Goal: Task Accomplishment & Management: Use online tool/utility

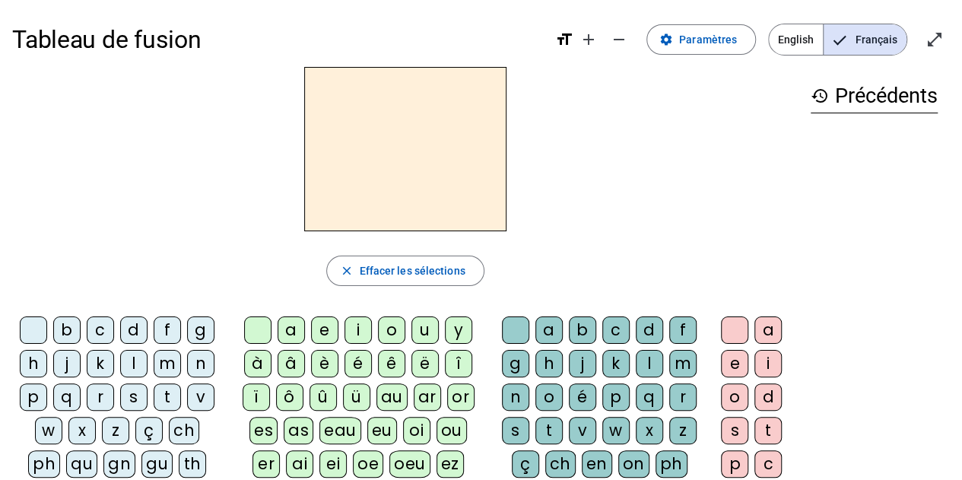
click at [789, 40] on span "English" at bounding box center [796, 39] width 54 height 30
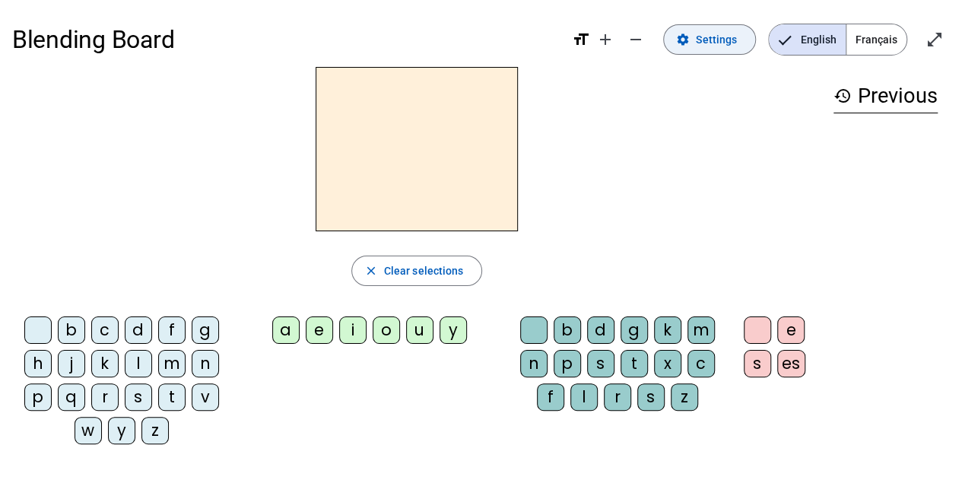
click at [727, 25] on span at bounding box center [709, 39] width 91 height 37
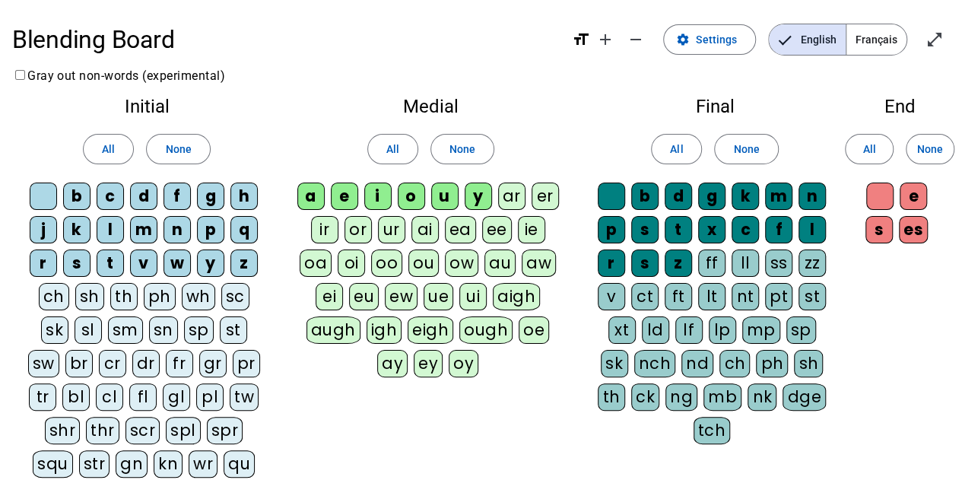
click at [744, 294] on div "nt" at bounding box center [745, 296] width 27 height 27
click at [811, 293] on div "st" at bounding box center [812, 296] width 27 height 27
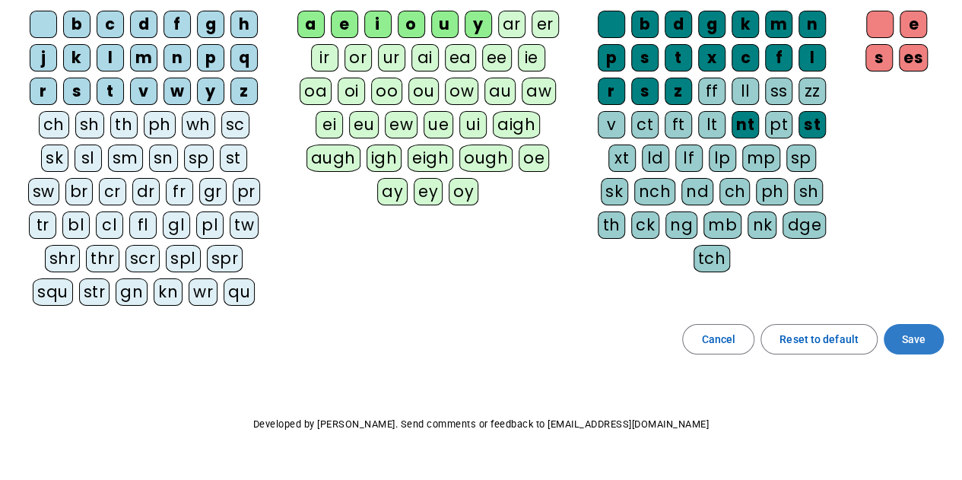
click at [905, 332] on span "Save" at bounding box center [914, 339] width 24 height 18
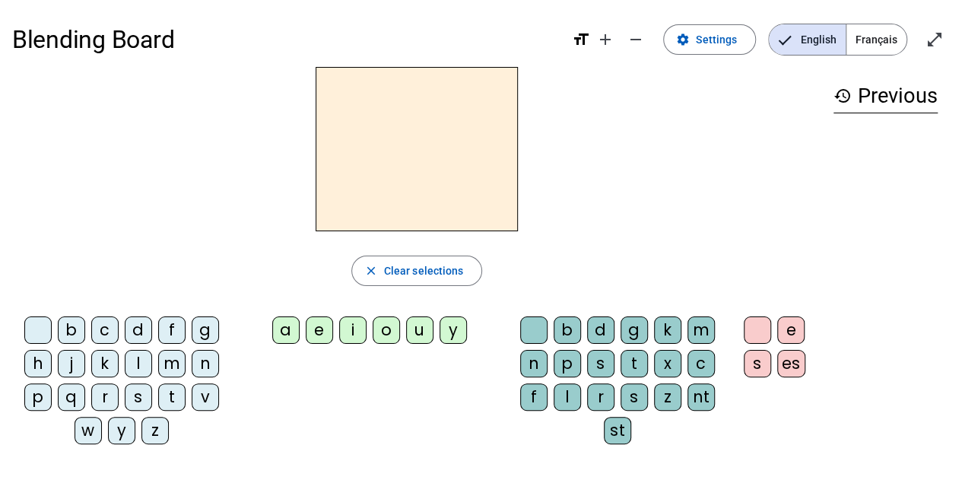
click at [40, 387] on div "p" at bounding box center [37, 396] width 27 height 27
click at [388, 326] on div "o" at bounding box center [386, 329] width 27 height 27
click at [634, 360] on div "t" at bounding box center [634, 363] width 27 height 27
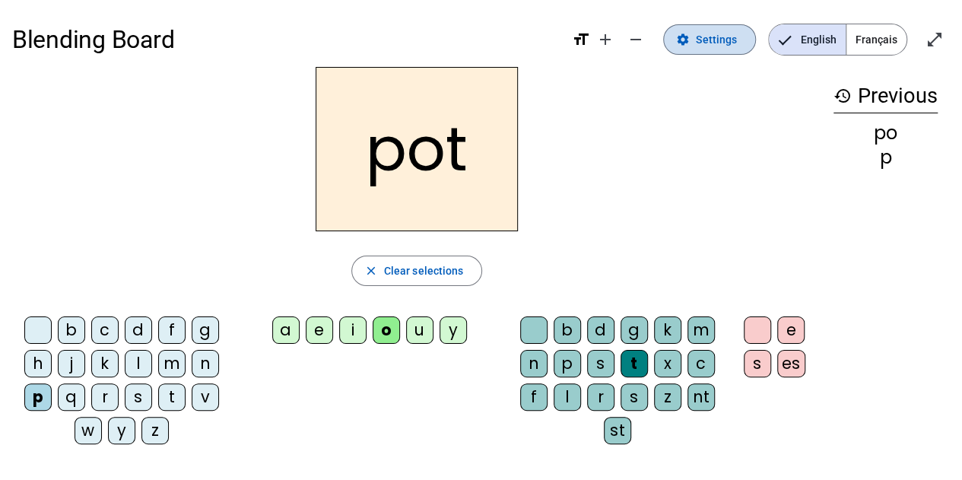
click at [730, 46] on span "Settings" at bounding box center [716, 39] width 41 height 18
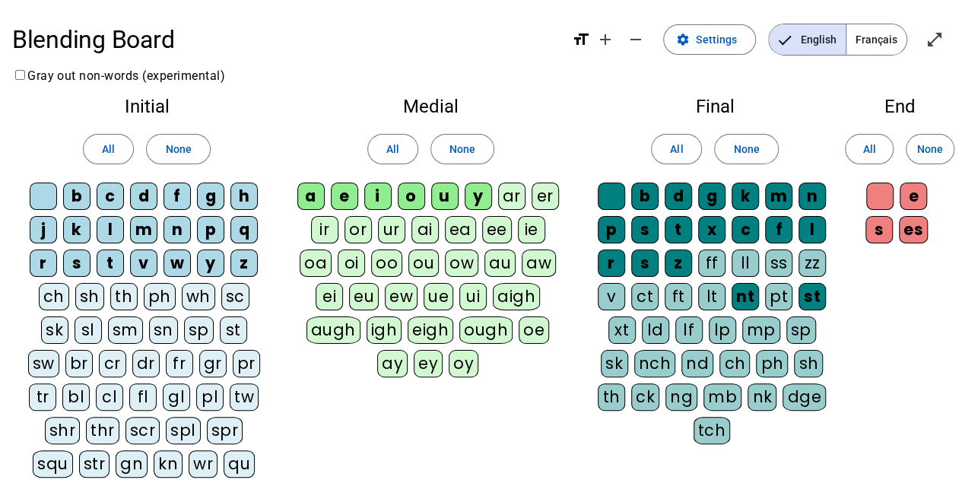
click at [184, 335] on div "sp" at bounding box center [199, 329] width 30 height 27
click at [75, 325] on div "sl" at bounding box center [88, 329] width 27 height 27
click at [82, 202] on div "b" at bounding box center [76, 196] width 27 height 27
click at [148, 196] on div "d" at bounding box center [143, 196] width 27 height 27
click at [179, 197] on div "f" at bounding box center [177, 196] width 27 height 27
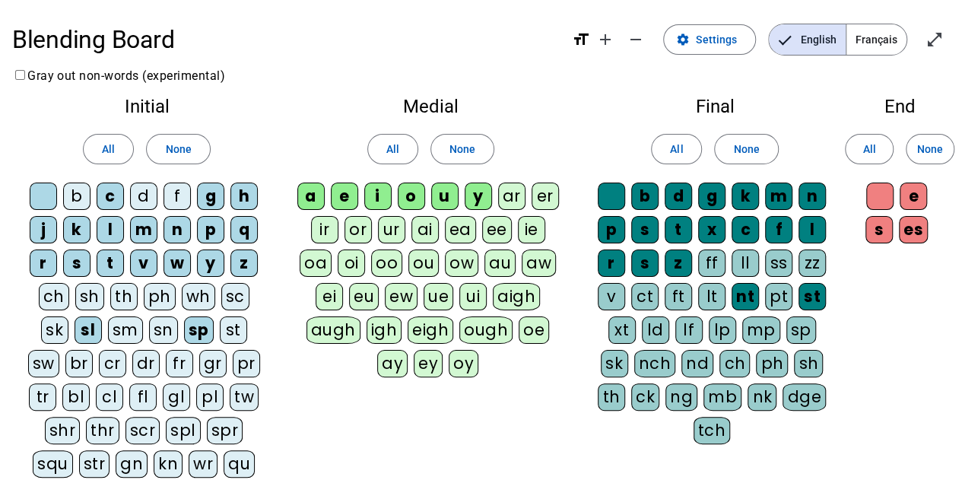
click at [210, 198] on div "g" at bounding box center [210, 196] width 27 height 27
click at [249, 196] on div "h" at bounding box center [243, 196] width 27 height 27
click at [50, 224] on div "j" at bounding box center [43, 229] width 27 height 27
click at [87, 226] on div "k" at bounding box center [76, 229] width 27 height 27
click at [179, 231] on div "n" at bounding box center [177, 229] width 27 height 27
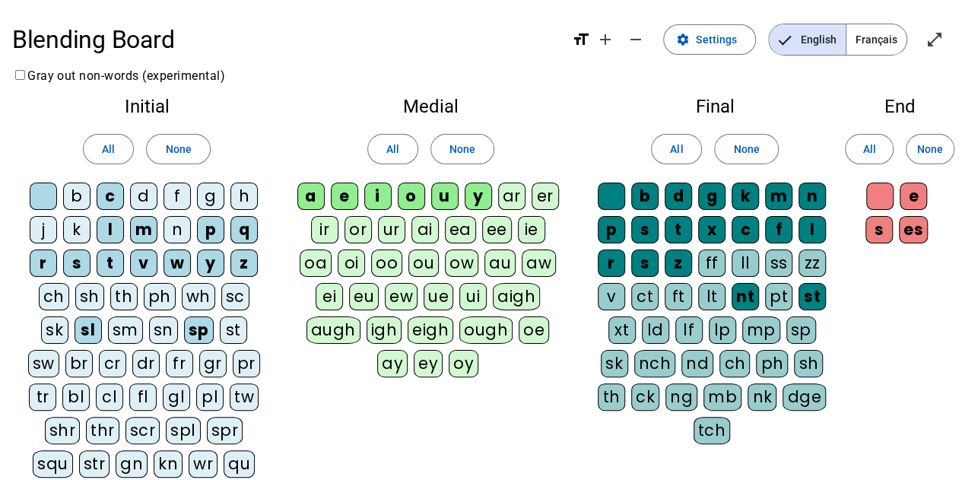
click at [243, 233] on div "q" at bounding box center [243, 229] width 27 height 27
click at [52, 257] on div "r" at bounding box center [43, 262] width 27 height 27
click at [114, 262] on div "t" at bounding box center [110, 262] width 27 height 27
click at [151, 260] on div "v" at bounding box center [143, 262] width 27 height 27
click at [180, 260] on div "w" at bounding box center [177, 262] width 27 height 27
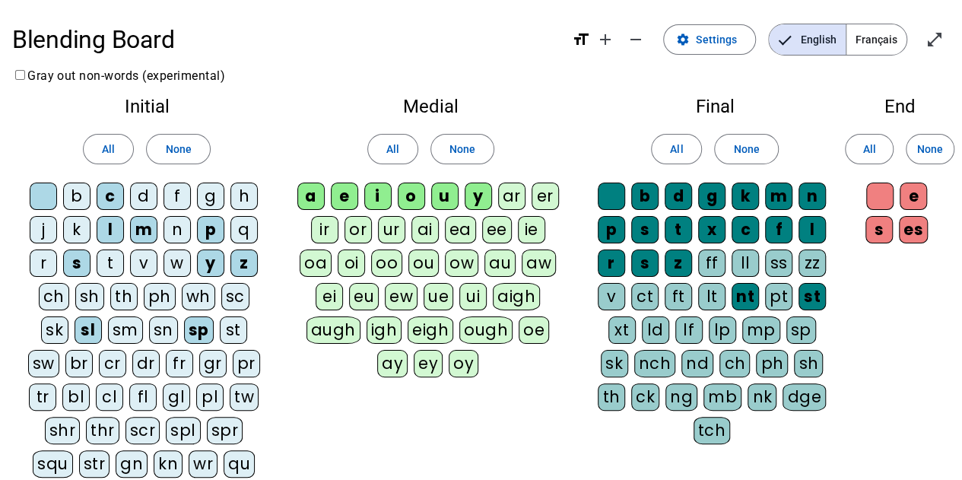
click at [214, 262] on div "y" at bounding box center [210, 262] width 27 height 27
click at [238, 261] on div "z" at bounding box center [243, 262] width 27 height 27
click at [348, 200] on div "e" at bounding box center [344, 196] width 27 height 27
click at [441, 199] on div "u" at bounding box center [444, 196] width 27 height 27
click at [473, 197] on div "y" at bounding box center [478, 196] width 27 height 27
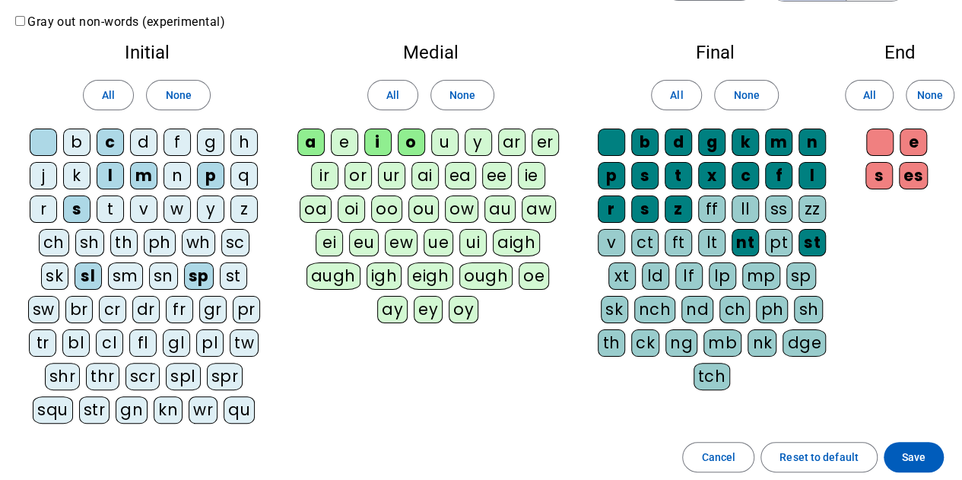
scroll to position [58, 0]
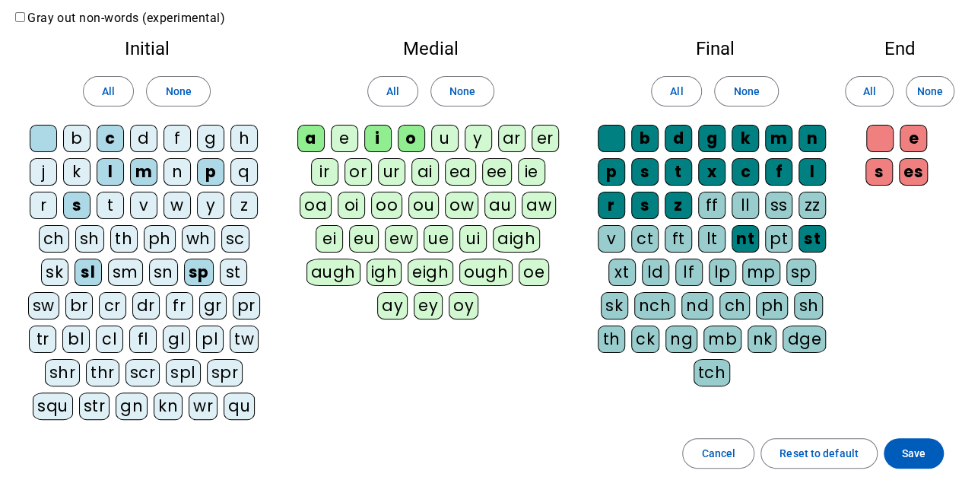
click at [678, 141] on div "d" at bounding box center [678, 138] width 27 height 27
click at [707, 142] on div "g" at bounding box center [711, 138] width 27 height 27
click at [744, 139] on div "k" at bounding box center [745, 138] width 27 height 27
click at [773, 138] on div "m" at bounding box center [778, 138] width 27 height 27
click at [809, 138] on div "n" at bounding box center [812, 138] width 27 height 27
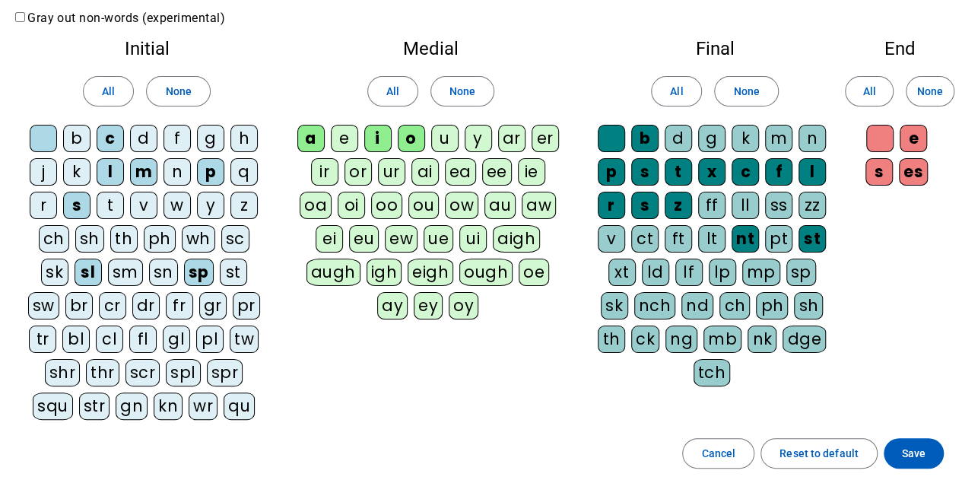
click at [812, 176] on div "l" at bounding box center [812, 171] width 27 height 27
click at [781, 167] on div "f" at bounding box center [778, 171] width 27 height 27
click at [747, 163] on div "c" at bounding box center [745, 171] width 27 height 27
click at [713, 164] on div "x" at bounding box center [711, 171] width 27 height 27
click at [642, 168] on div "s" at bounding box center [644, 171] width 27 height 27
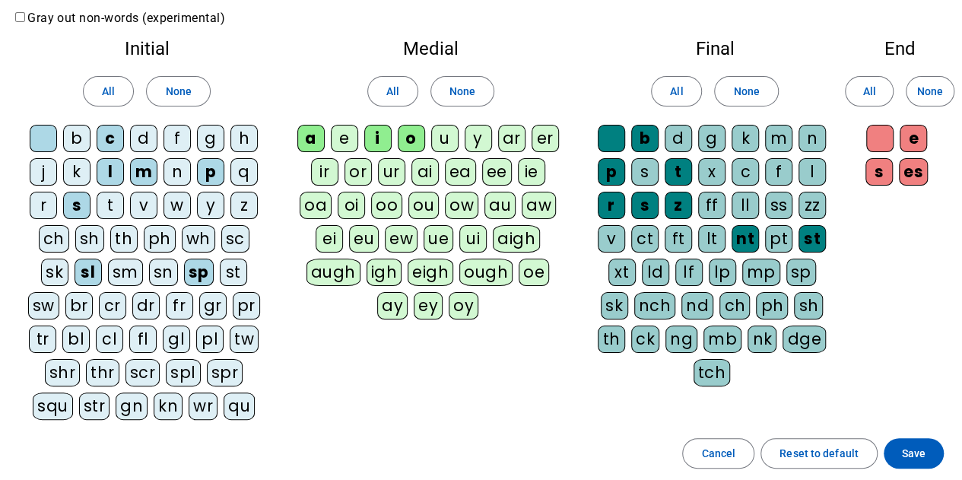
click at [616, 173] on div "p" at bounding box center [611, 171] width 27 height 27
click at [616, 211] on div "r" at bounding box center [611, 205] width 27 height 27
click at [675, 206] on div "z" at bounding box center [678, 205] width 27 height 27
click at [911, 449] on span "Save" at bounding box center [914, 453] width 24 height 18
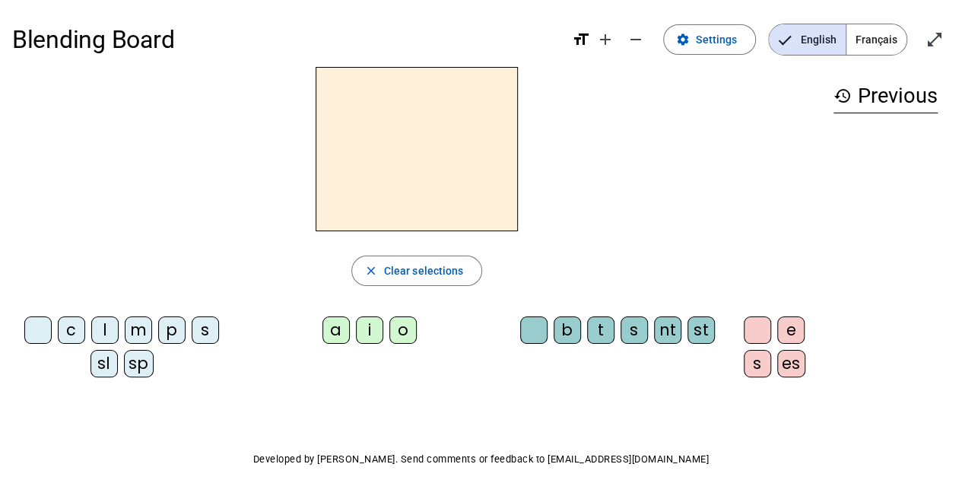
scroll to position [2, 0]
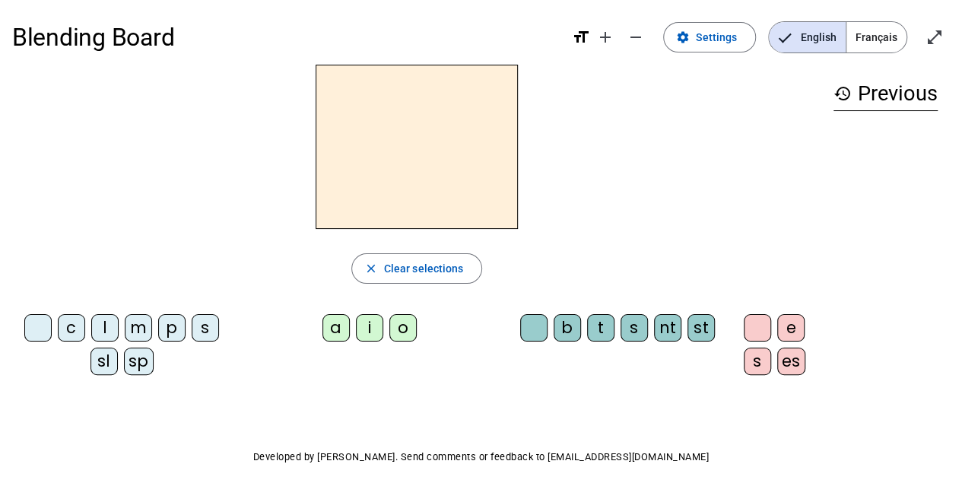
click at [170, 322] on div "p" at bounding box center [171, 327] width 27 height 27
click at [392, 326] on div "o" at bounding box center [402, 327] width 27 height 27
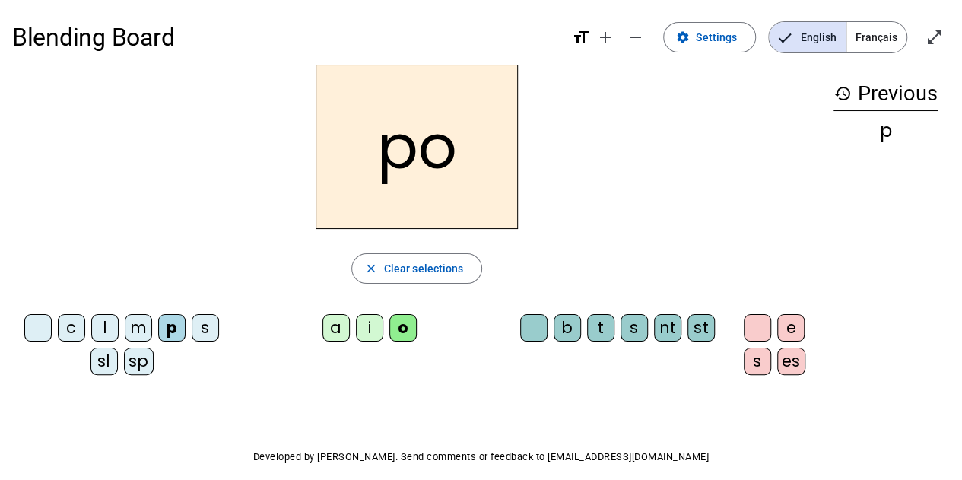
click at [587, 334] on div "t" at bounding box center [600, 327] width 27 height 27
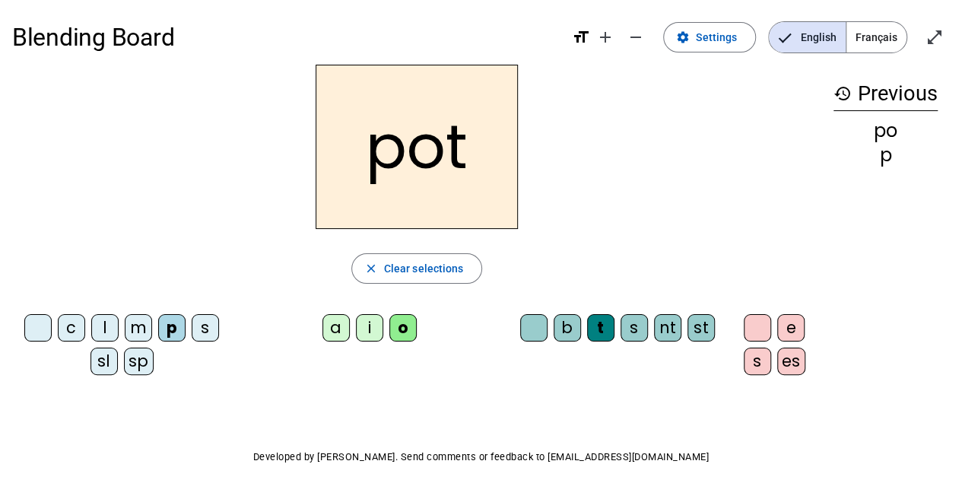
click at [141, 360] on div "sp" at bounding box center [139, 361] width 30 height 27
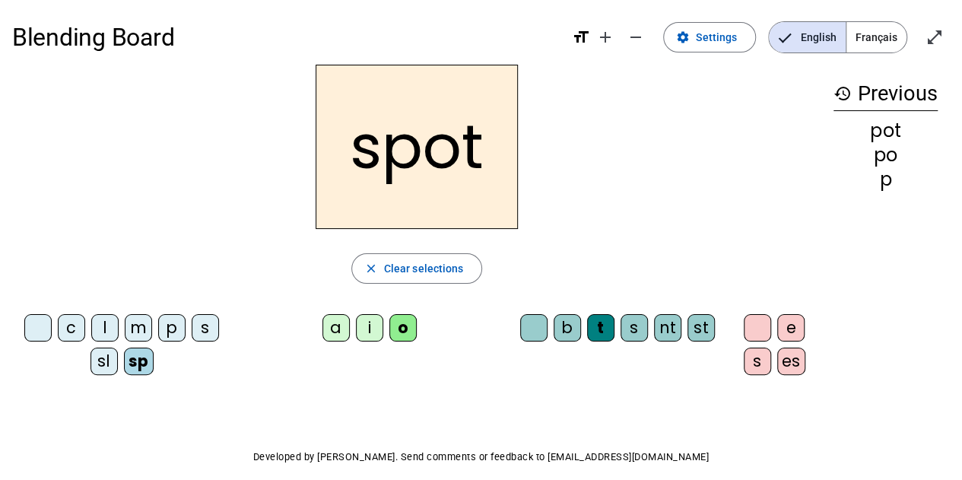
click at [100, 358] on div "sl" at bounding box center [103, 361] width 27 height 27
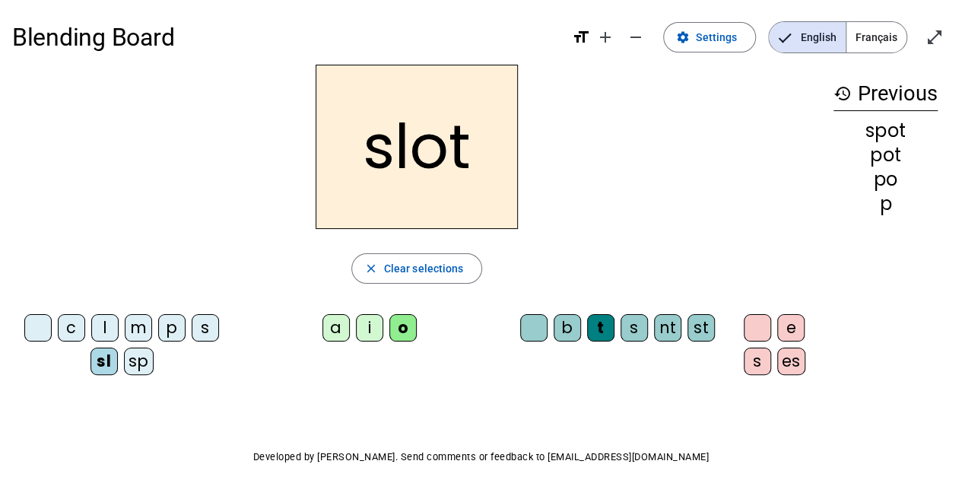
click at [554, 326] on div "b" at bounding box center [567, 327] width 27 height 27
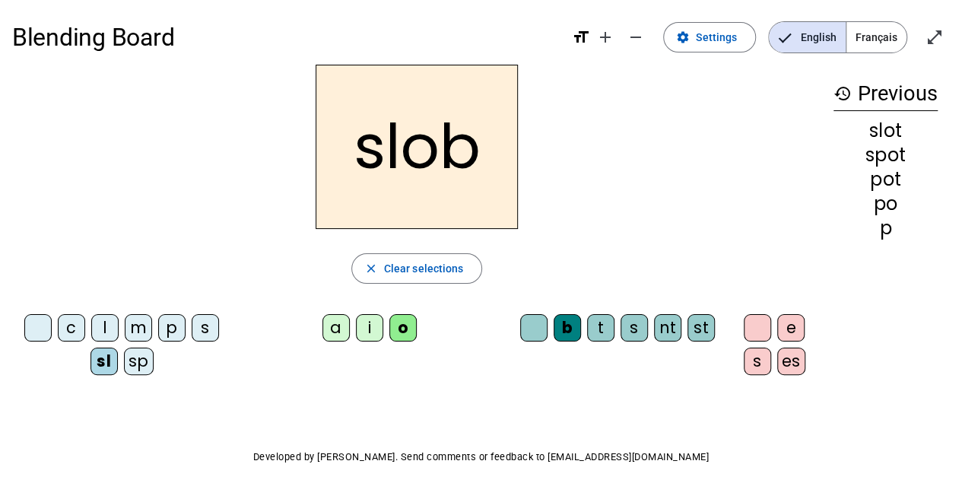
click at [195, 329] on div "s" at bounding box center [205, 327] width 27 height 27
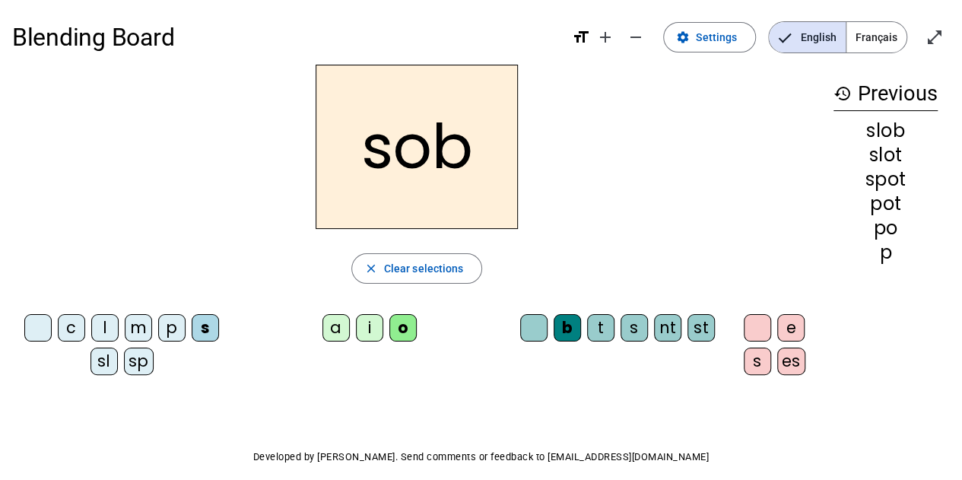
click at [73, 329] on div "c" at bounding box center [71, 327] width 27 height 27
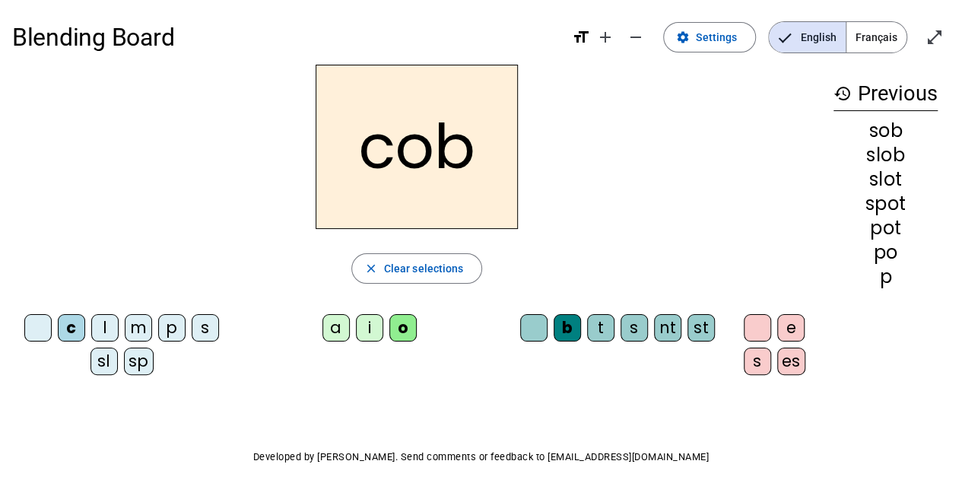
click at [587, 329] on div "t" at bounding box center [600, 327] width 27 height 27
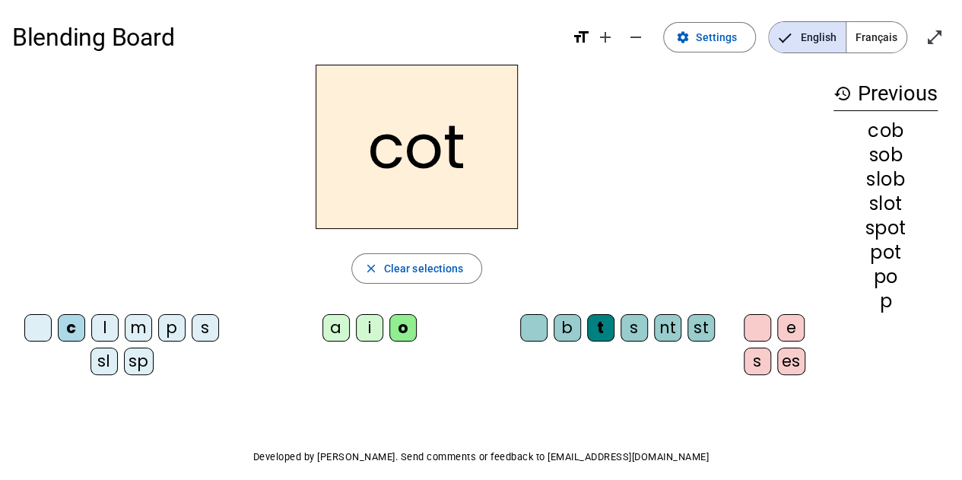
click at [687, 332] on div "st" at bounding box center [700, 327] width 27 height 27
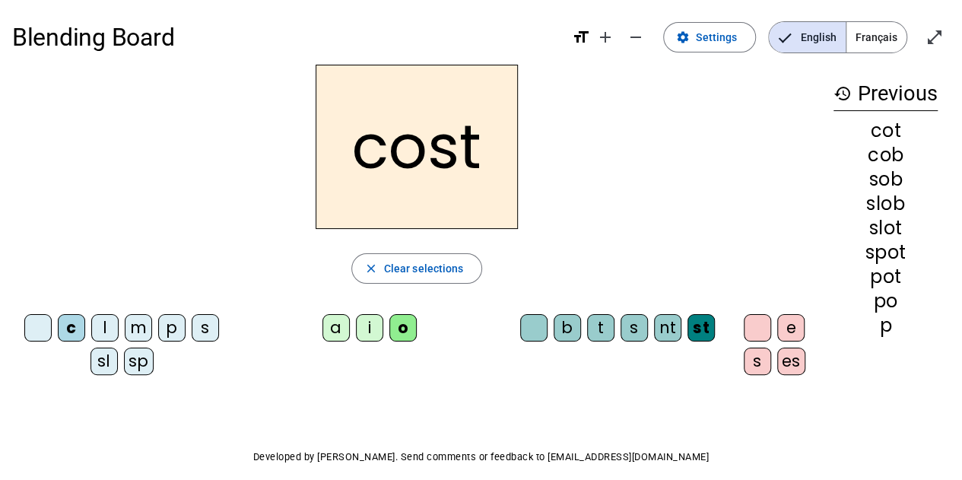
click at [97, 328] on div "l" at bounding box center [104, 327] width 27 height 27
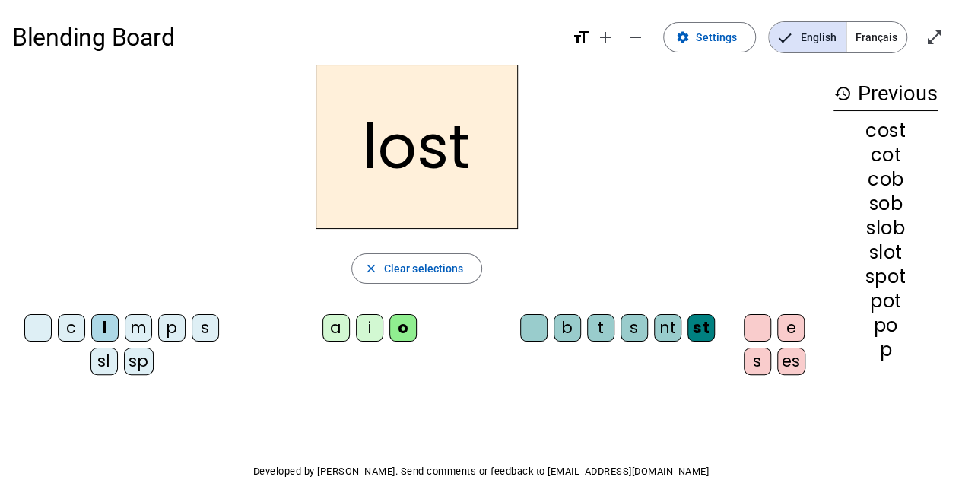
click at [322, 331] on div "a" at bounding box center [335, 327] width 27 height 27
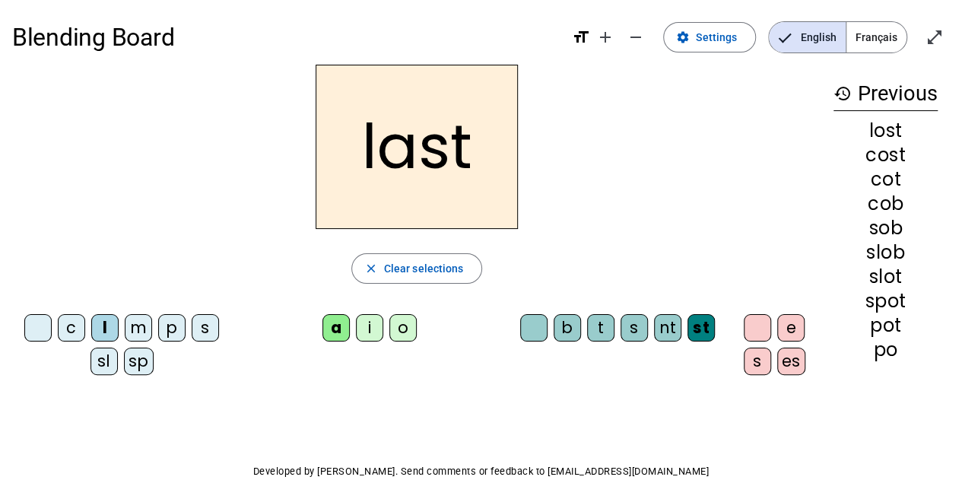
click at [356, 332] on div "i" at bounding box center [369, 327] width 27 height 27
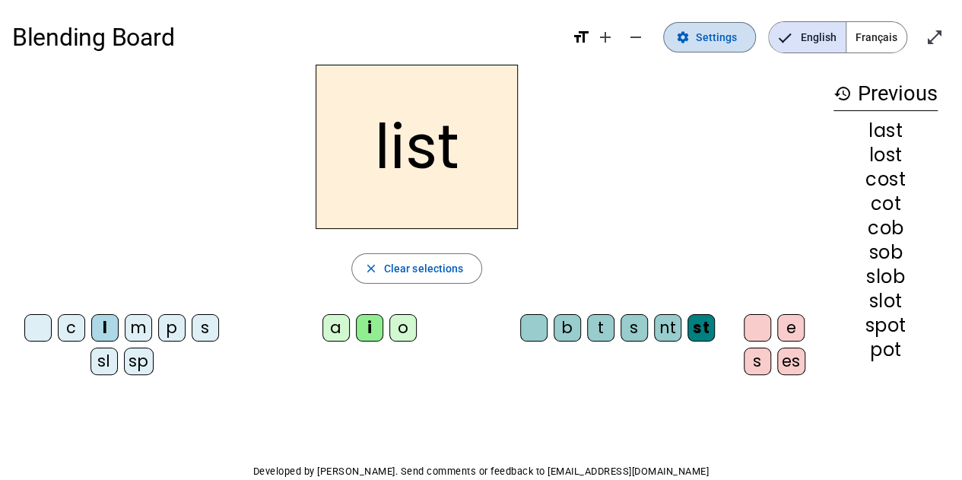
click at [732, 30] on span "Settings" at bounding box center [716, 37] width 41 height 18
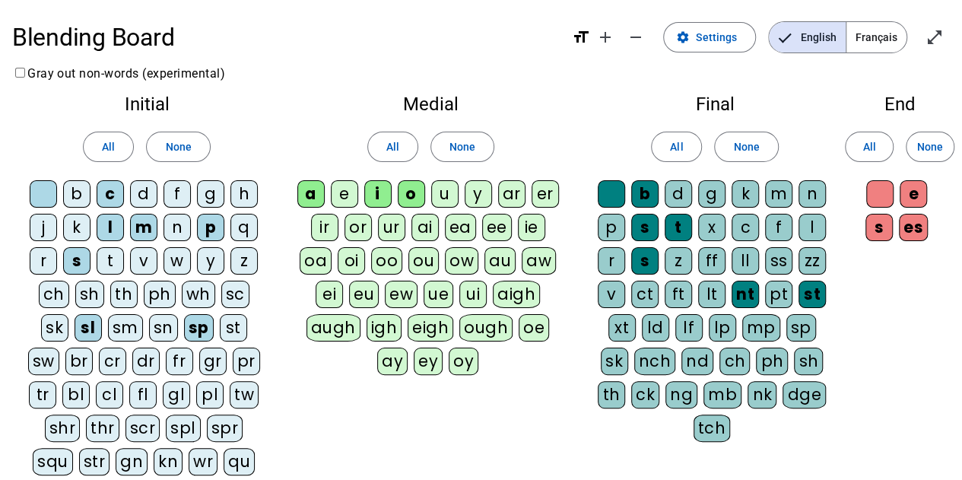
scroll to position [201, 0]
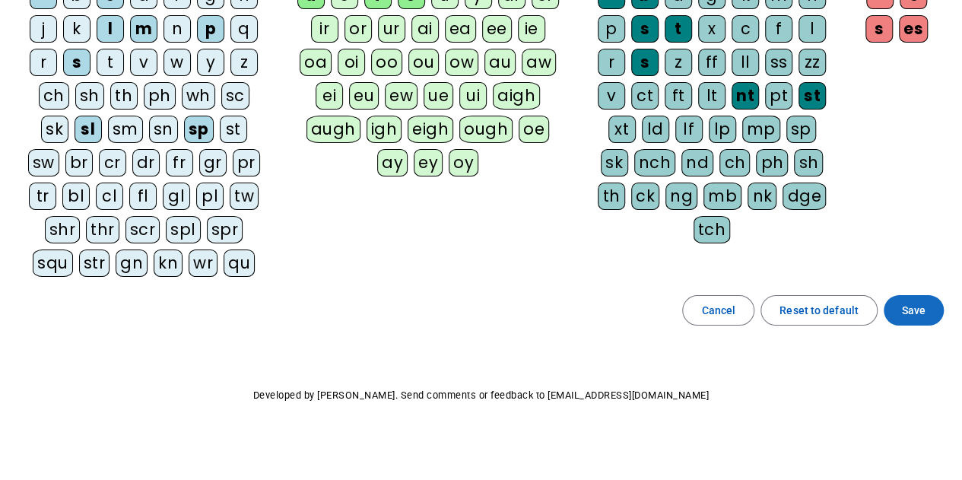
click at [915, 308] on span "Save" at bounding box center [914, 310] width 24 height 18
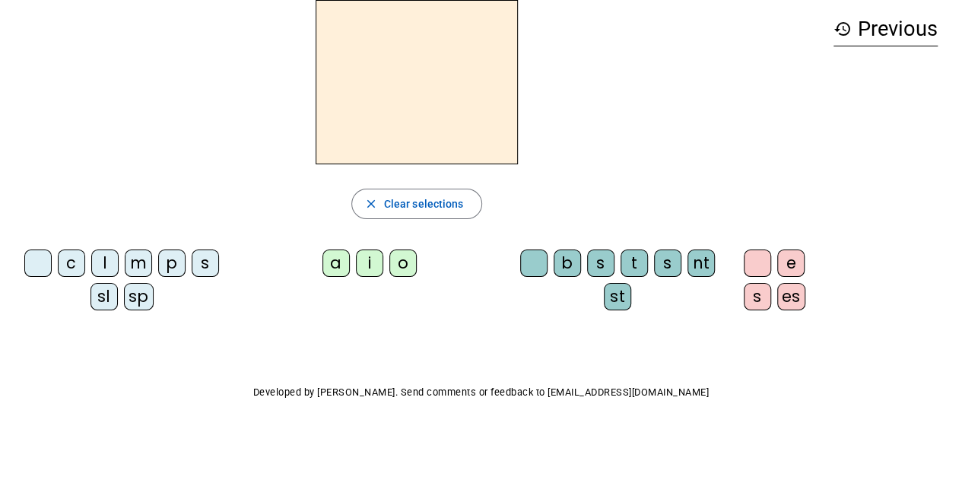
click at [132, 258] on div "m" at bounding box center [138, 262] width 27 height 27
click at [364, 263] on div "i" at bounding box center [369, 262] width 27 height 27
click at [604, 294] on div "st" at bounding box center [617, 296] width 27 height 27
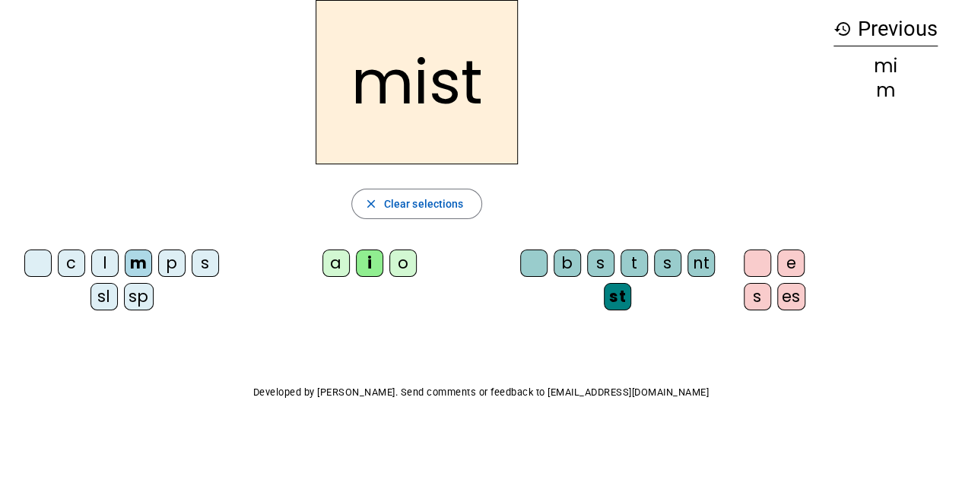
click at [691, 260] on div "nt" at bounding box center [700, 262] width 27 height 27
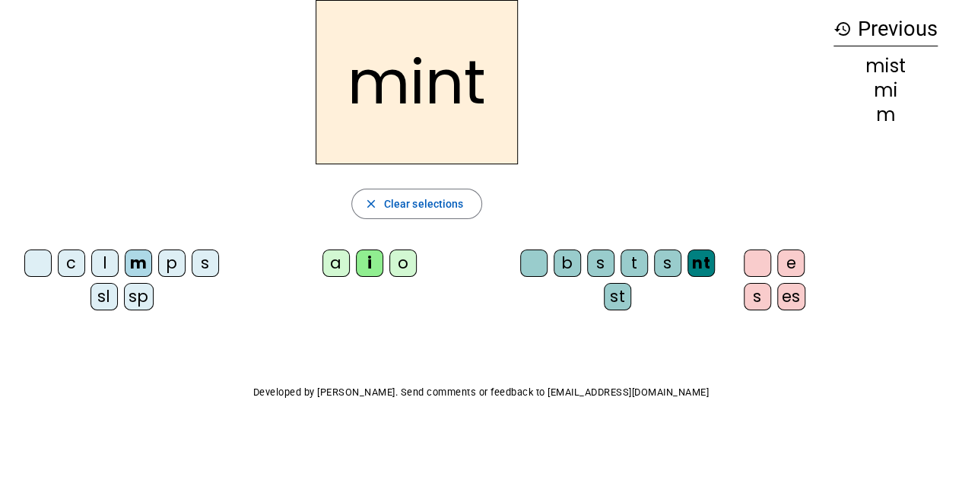
click at [99, 267] on div "l" at bounding box center [104, 262] width 27 height 27
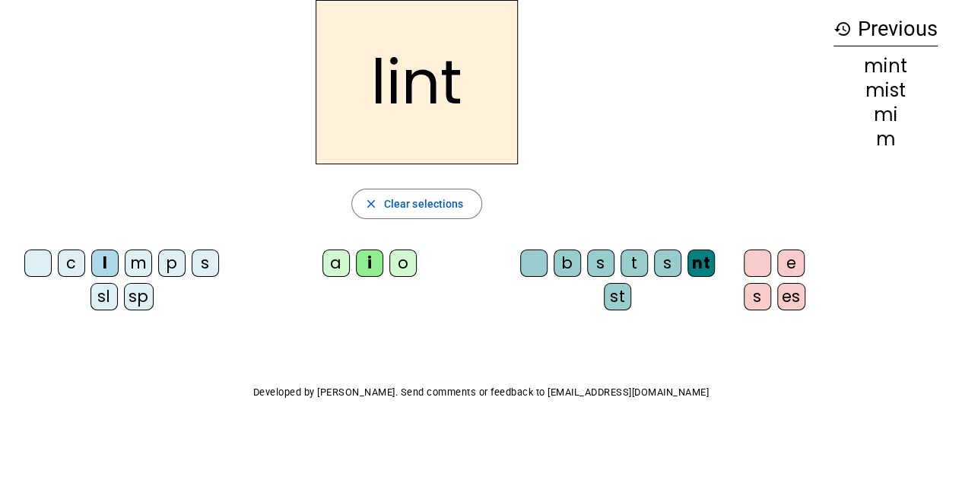
click at [363, 259] on div "i" at bounding box center [369, 262] width 27 height 27
click at [621, 268] on div "t" at bounding box center [634, 262] width 27 height 27
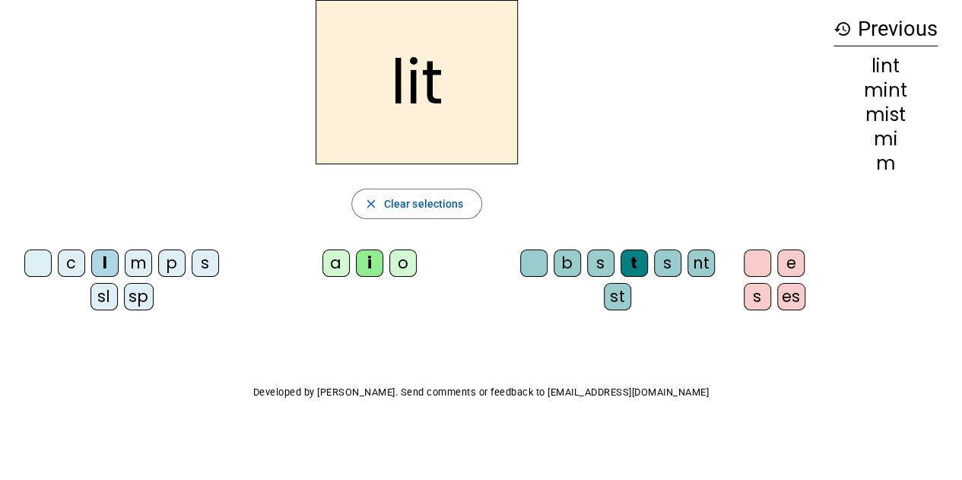
click at [393, 261] on div "o" at bounding box center [402, 262] width 27 height 27
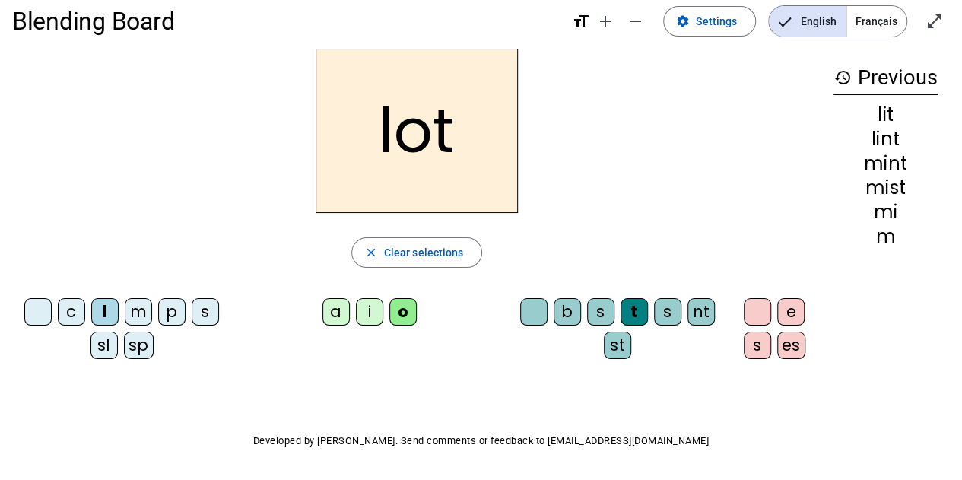
scroll to position [0, 0]
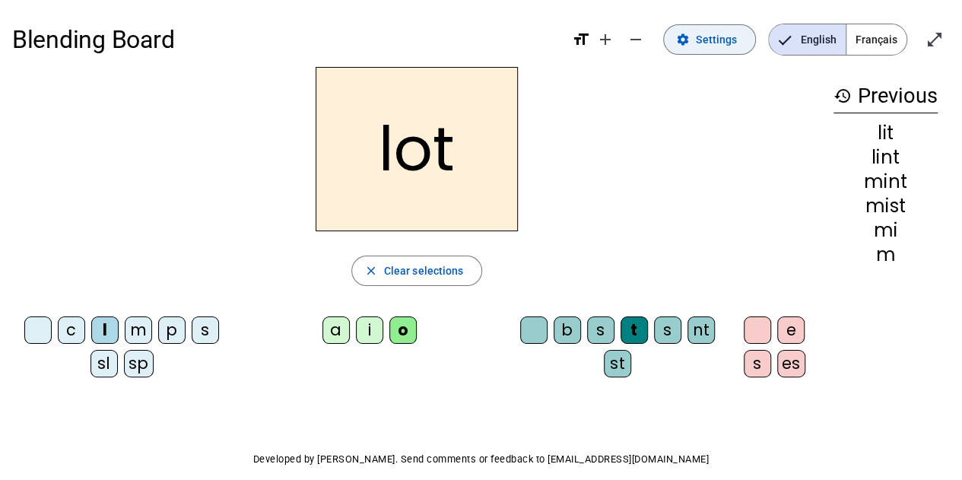
click at [715, 37] on span "Settings" at bounding box center [716, 39] width 41 height 18
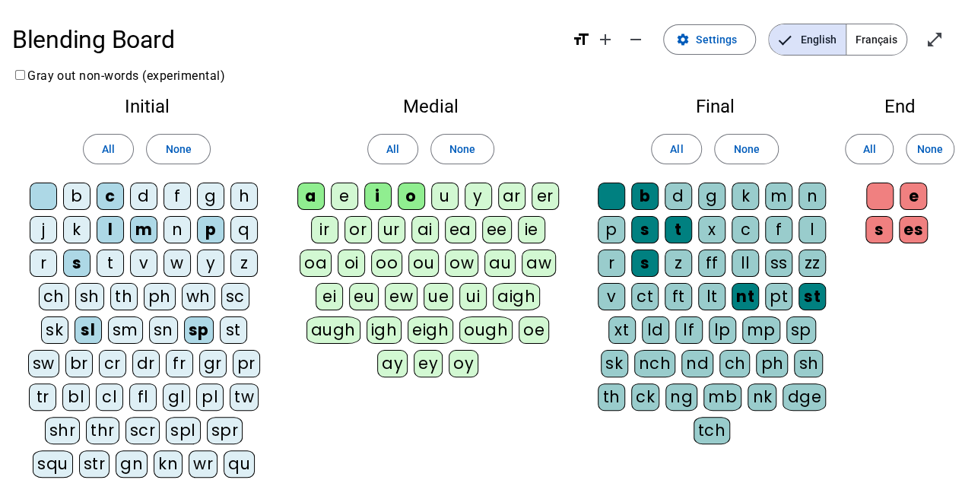
click at [678, 296] on div "ft" at bounding box center [678, 296] width 27 height 27
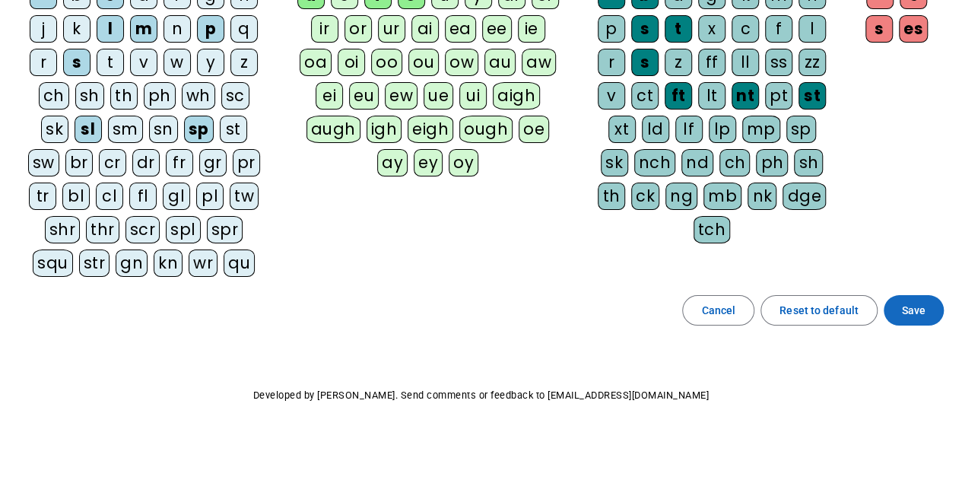
click at [929, 307] on span at bounding box center [914, 310] width 60 height 37
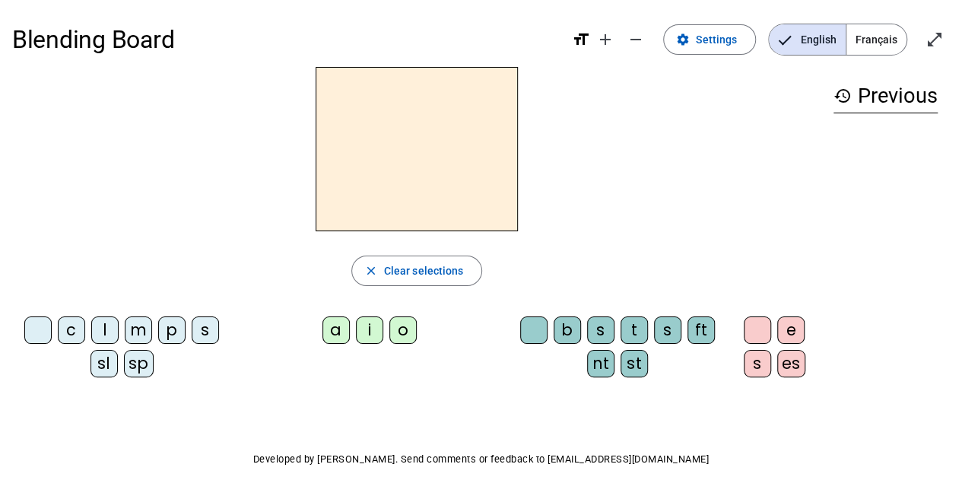
click at [170, 328] on div "p" at bounding box center [171, 329] width 27 height 27
click at [402, 330] on div "o" at bounding box center [402, 329] width 27 height 27
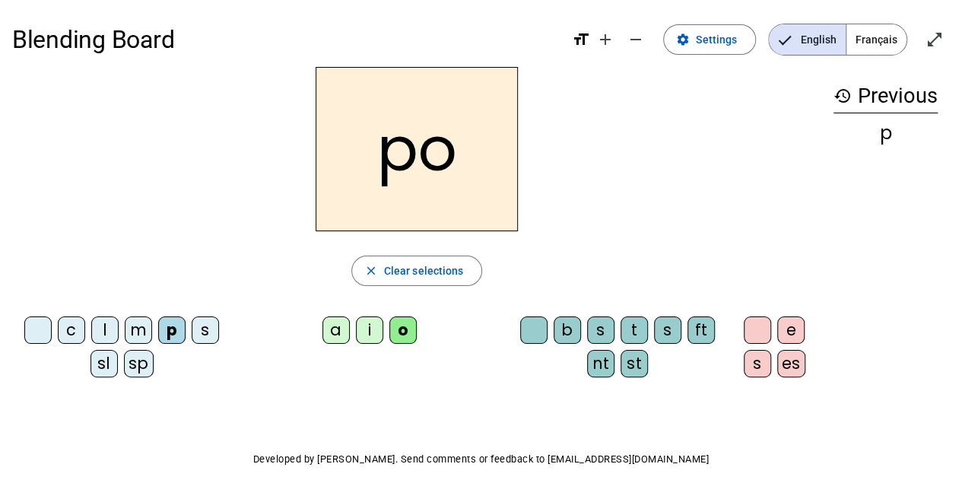
click at [634, 328] on div "t" at bounding box center [634, 329] width 27 height 27
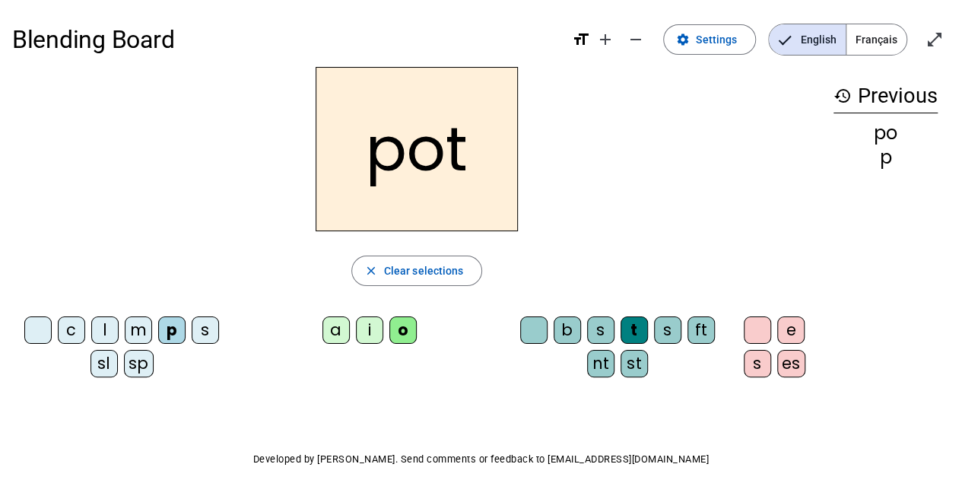
click at [136, 357] on div "sp" at bounding box center [139, 363] width 30 height 27
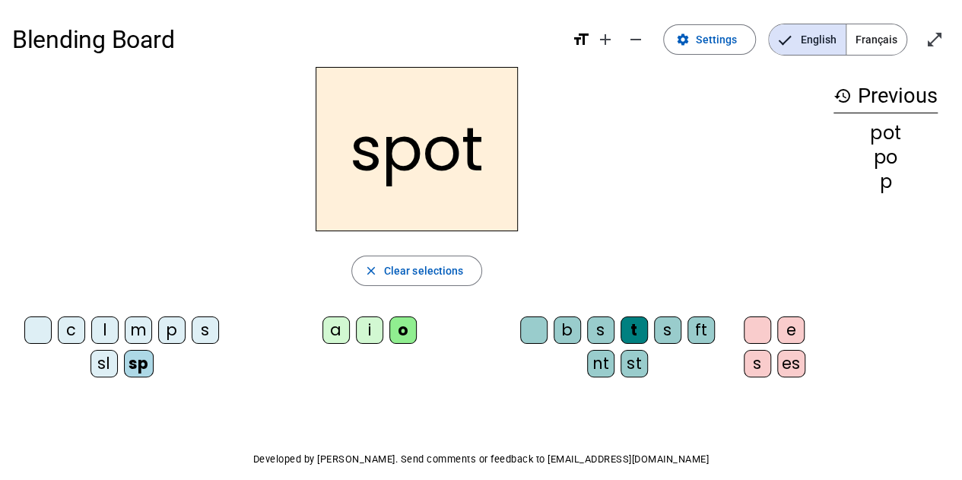
click at [111, 360] on div "sl" at bounding box center [103, 363] width 27 height 27
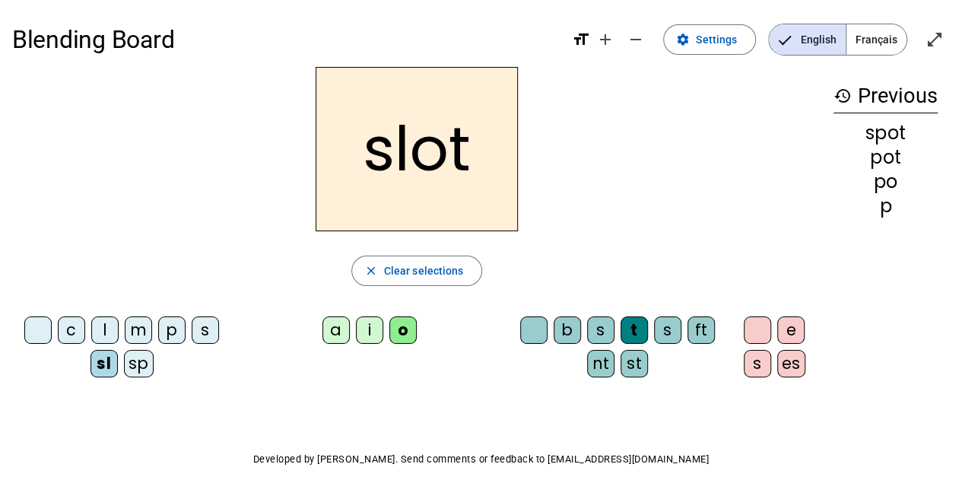
click at [570, 329] on div "b" at bounding box center [567, 329] width 27 height 27
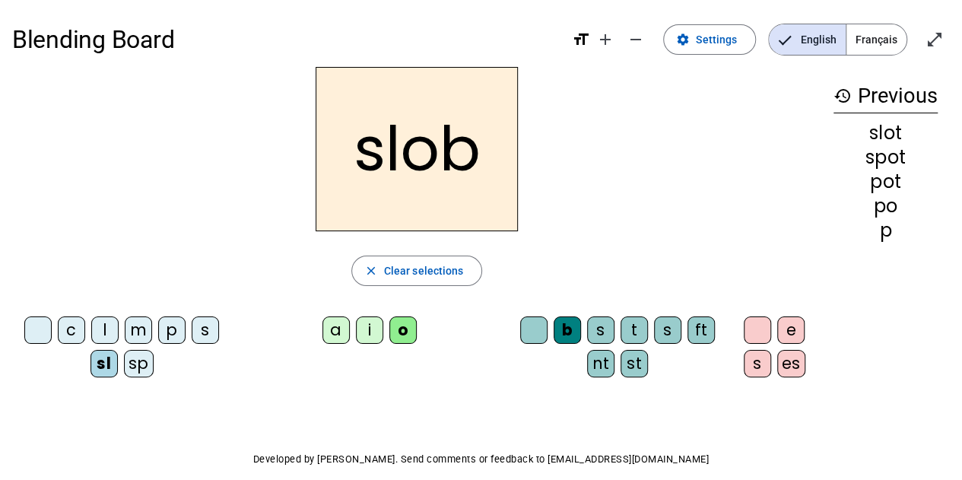
click at [205, 325] on div "s" at bounding box center [205, 329] width 27 height 27
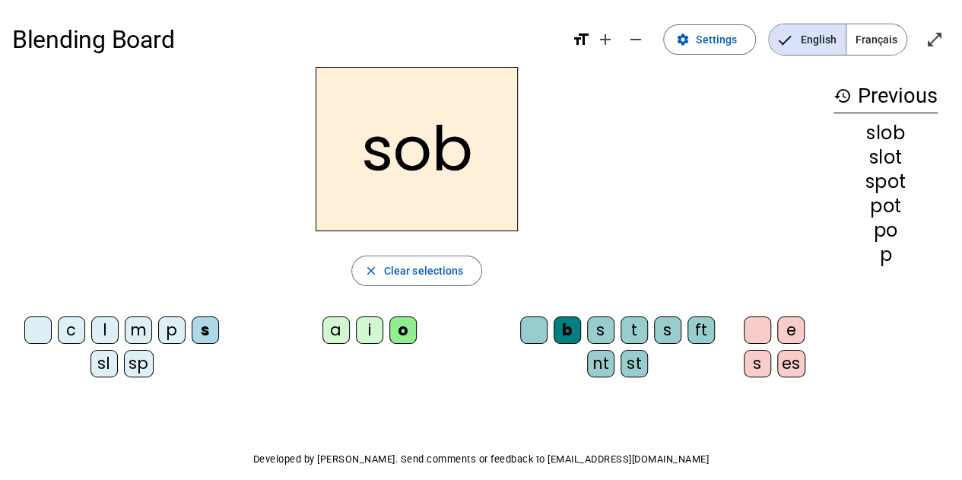
click at [73, 335] on div "c" at bounding box center [71, 329] width 27 height 27
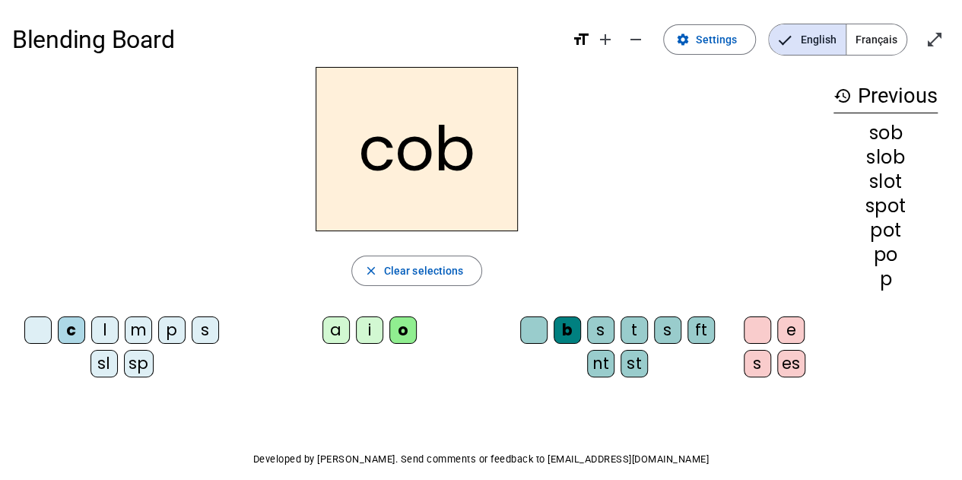
click at [631, 329] on div "t" at bounding box center [634, 329] width 27 height 27
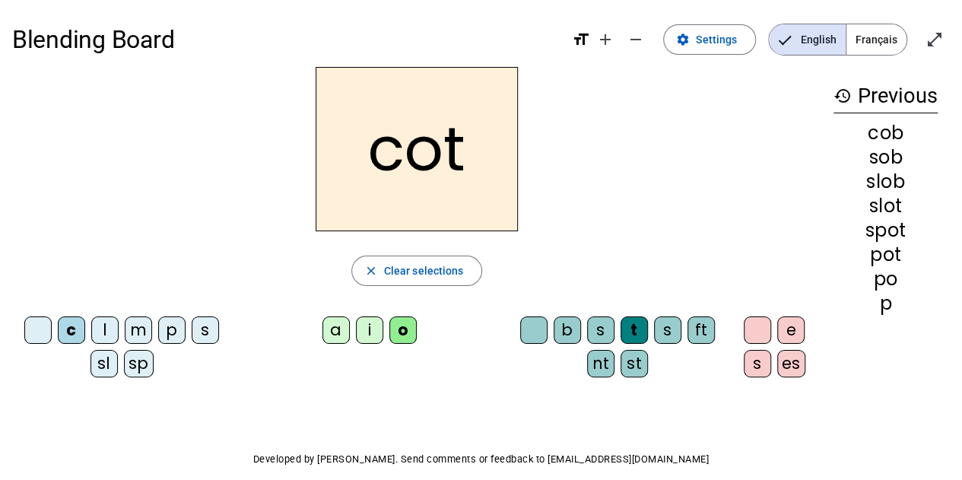
click at [633, 366] on div "st" at bounding box center [634, 363] width 27 height 27
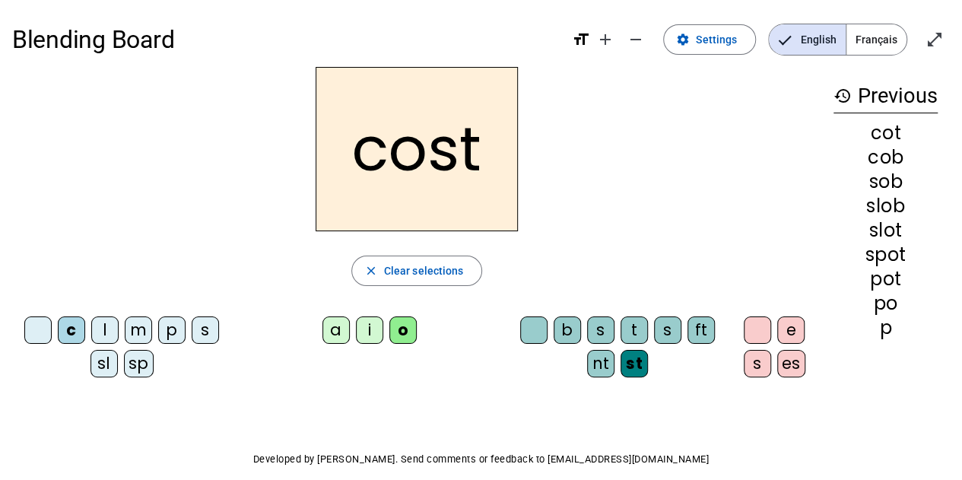
click at [105, 335] on div "l" at bounding box center [104, 329] width 27 height 27
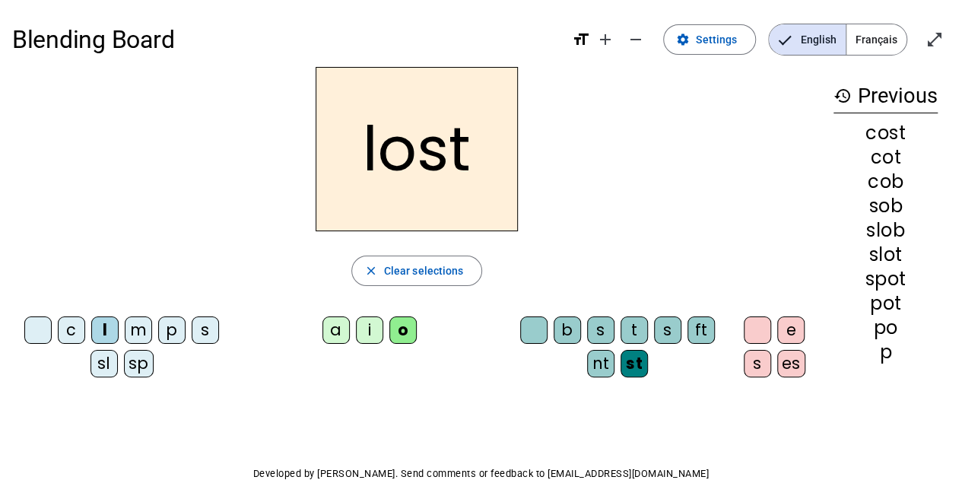
click at [335, 334] on div "a" at bounding box center [335, 329] width 27 height 27
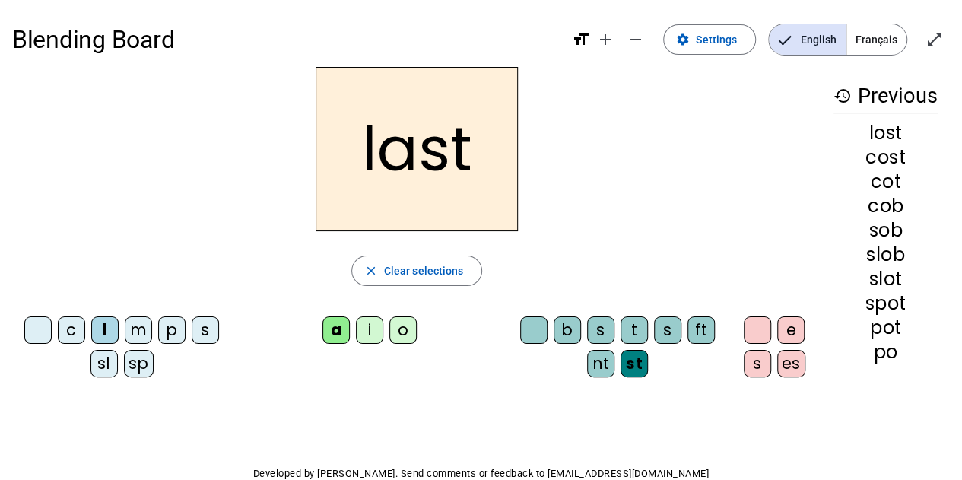
click at [365, 322] on div "i" at bounding box center [369, 329] width 27 height 27
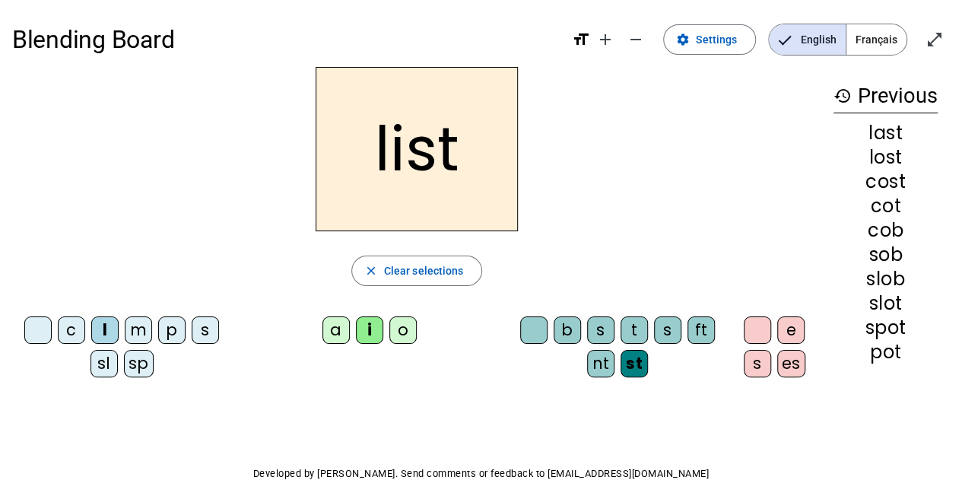
click at [131, 326] on div "m" at bounding box center [138, 329] width 27 height 27
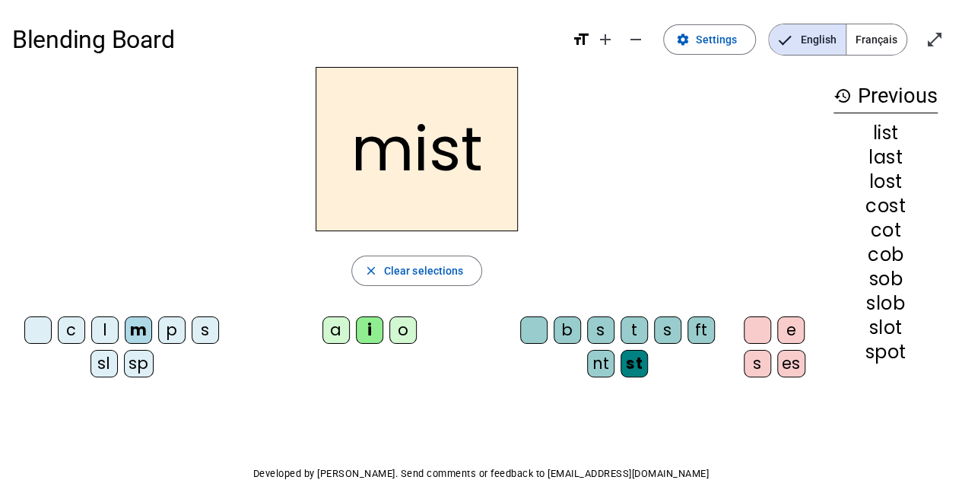
click at [604, 367] on div "nt" at bounding box center [600, 363] width 27 height 27
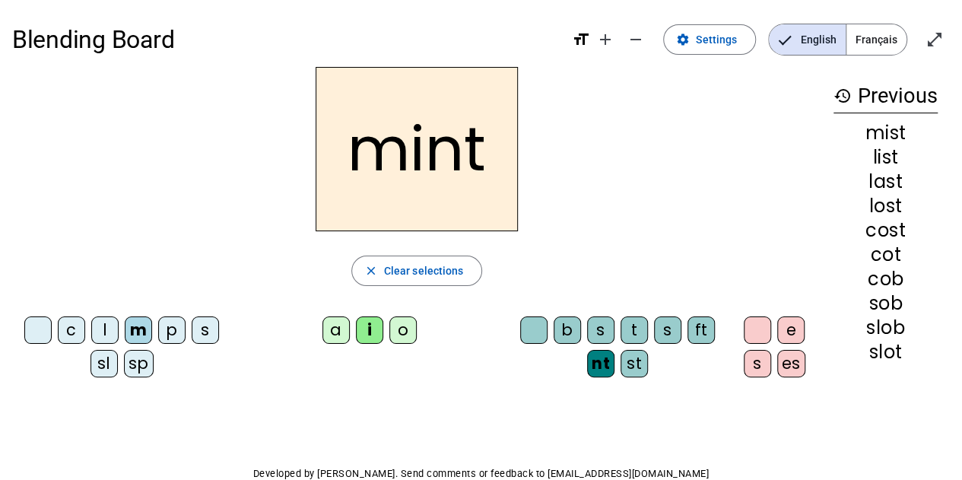
click at [103, 327] on div "l" at bounding box center [104, 329] width 27 height 27
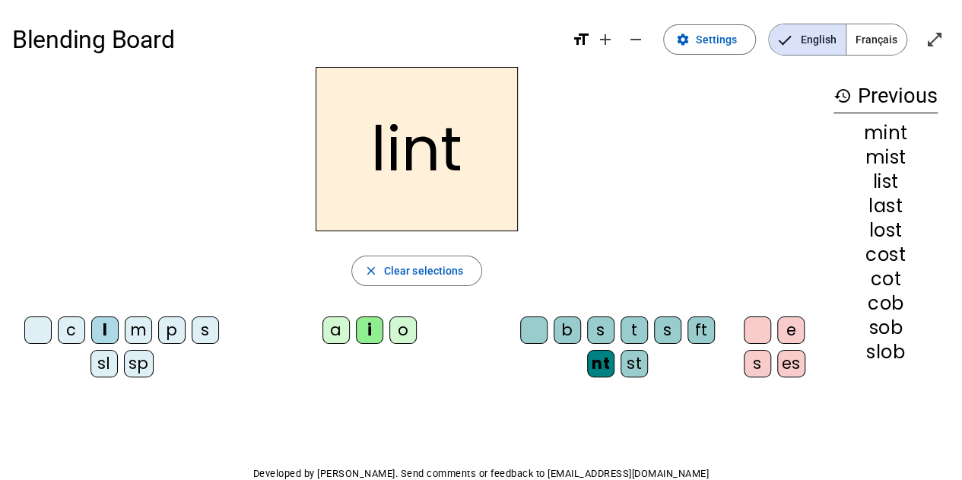
click at [643, 332] on div "t" at bounding box center [634, 329] width 27 height 27
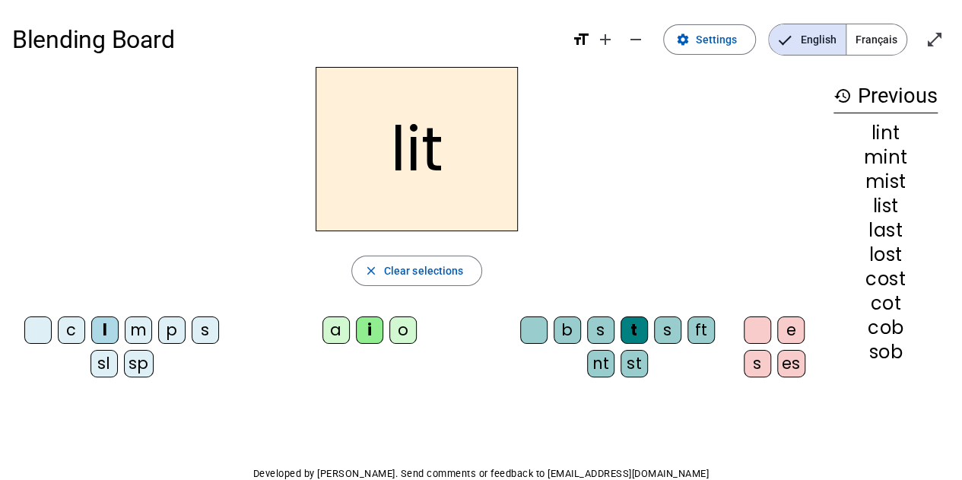
click at [401, 337] on div "o" at bounding box center [402, 329] width 27 height 27
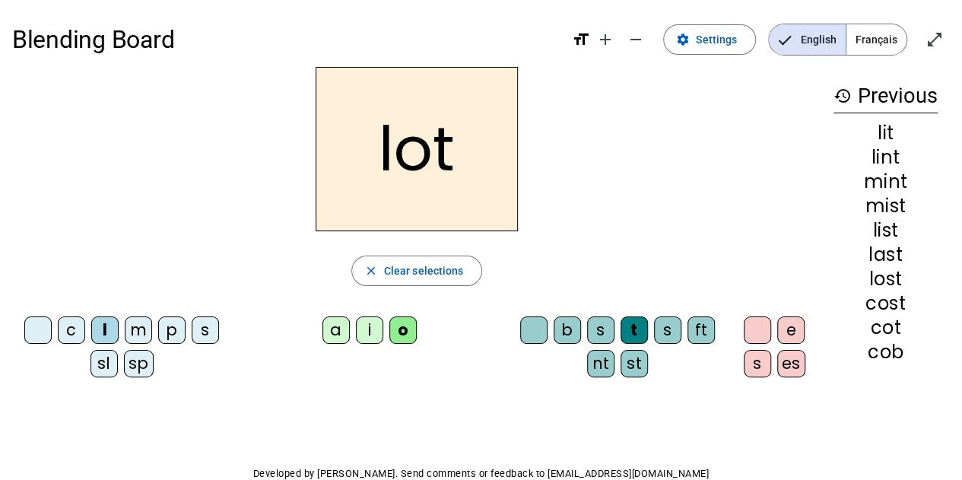
click at [700, 341] on div "ft" at bounding box center [700, 329] width 27 height 27
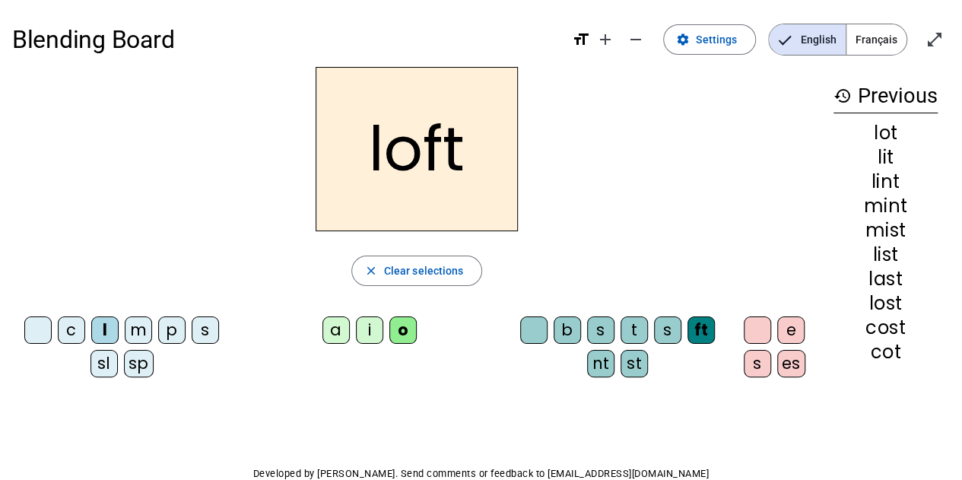
click at [205, 334] on div "s" at bounding box center [205, 329] width 27 height 27
